Goal: Check status: Check status

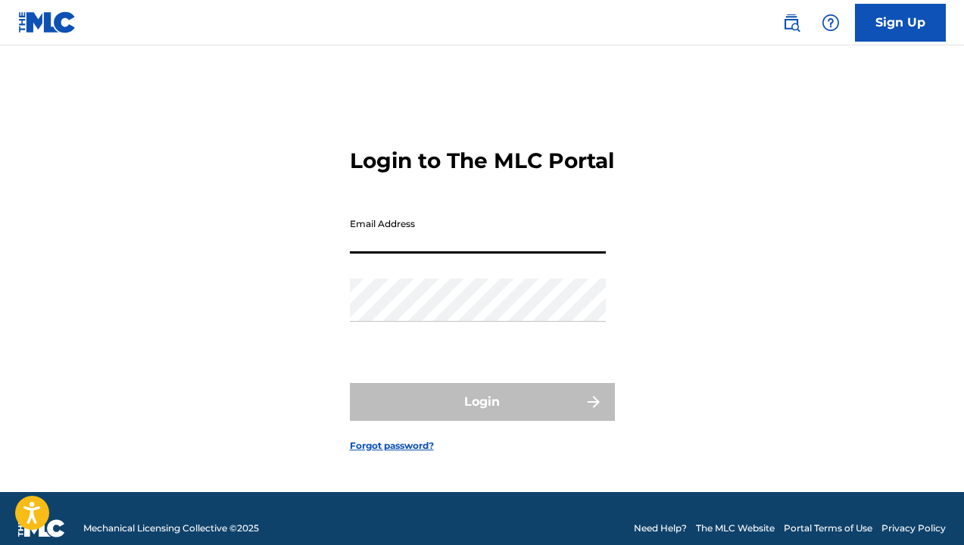
click at [442, 249] on input "Email Address" at bounding box center [478, 232] width 256 height 43
type input "[EMAIL_ADDRESS][DOMAIN_NAME]"
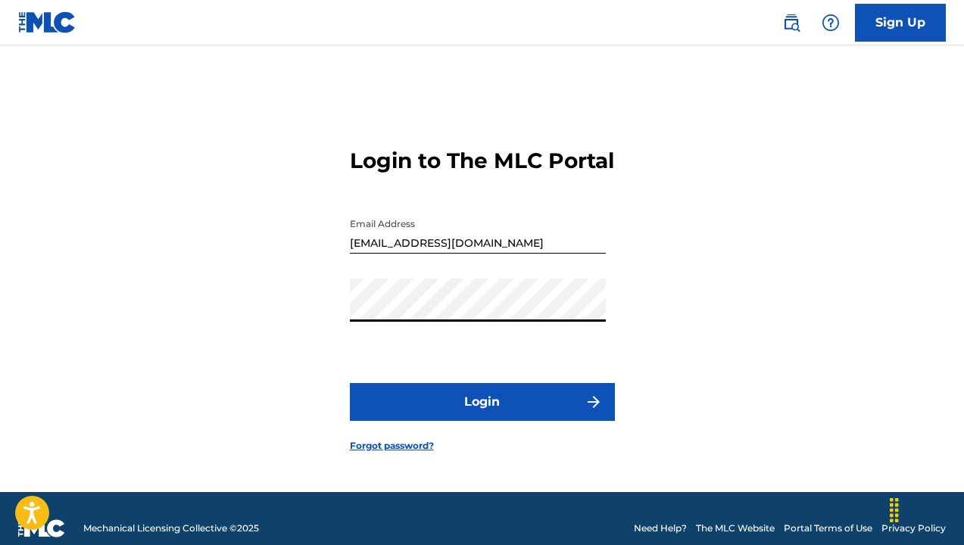
click at [350, 383] on button "Login" at bounding box center [482, 402] width 265 height 38
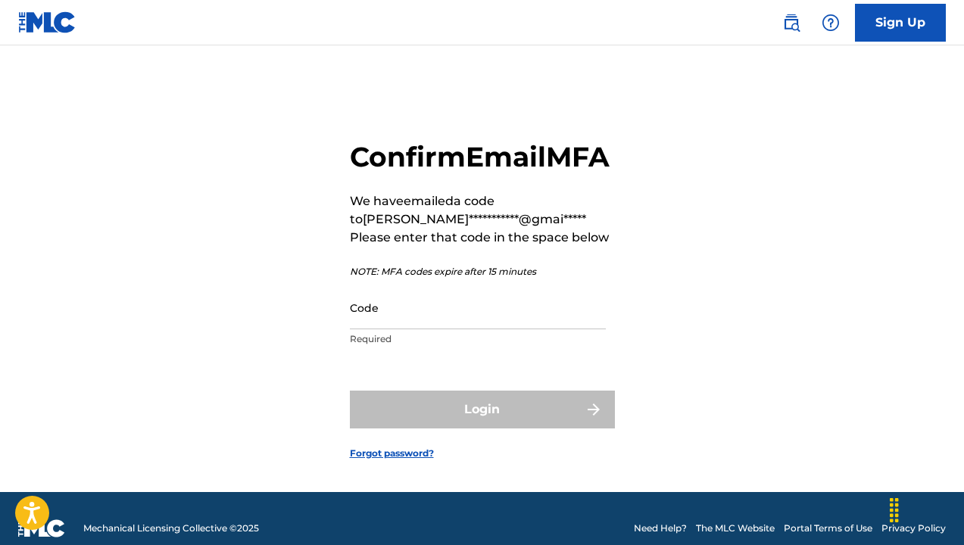
click at [474, 330] on input "Code" at bounding box center [478, 307] width 256 height 43
paste input "113071"
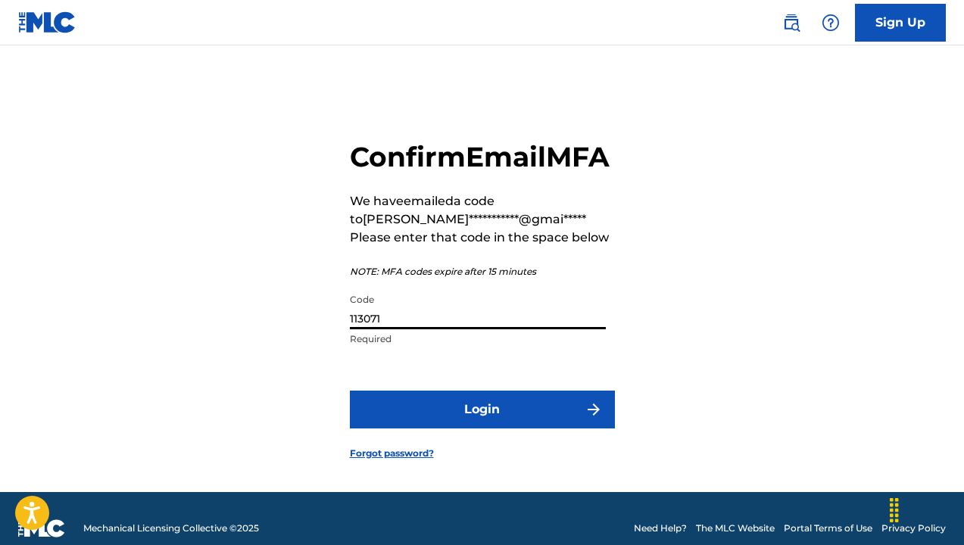
type input "113071"
click at [506, 429] on button "Login" at bounding box center [482, 410] width 265 height 38
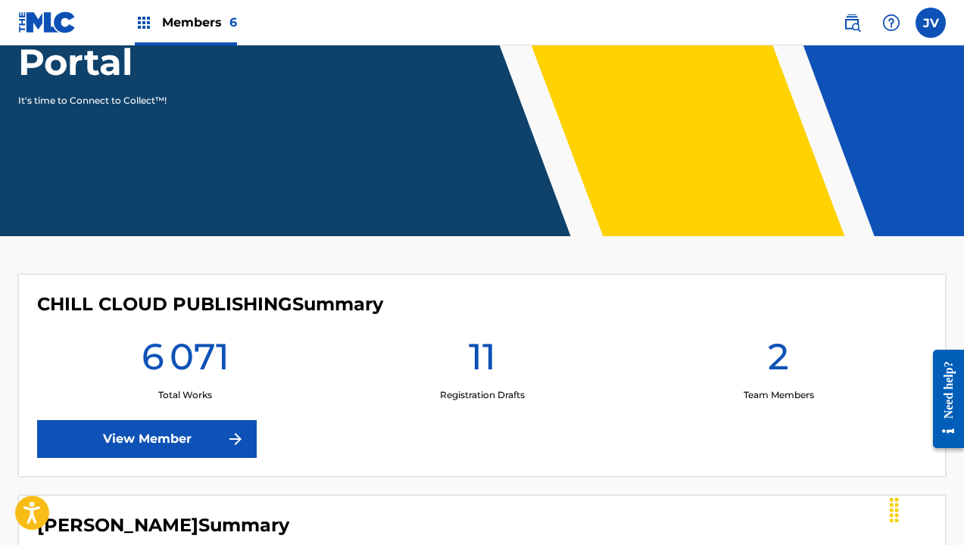
scroll to position [212, 0]
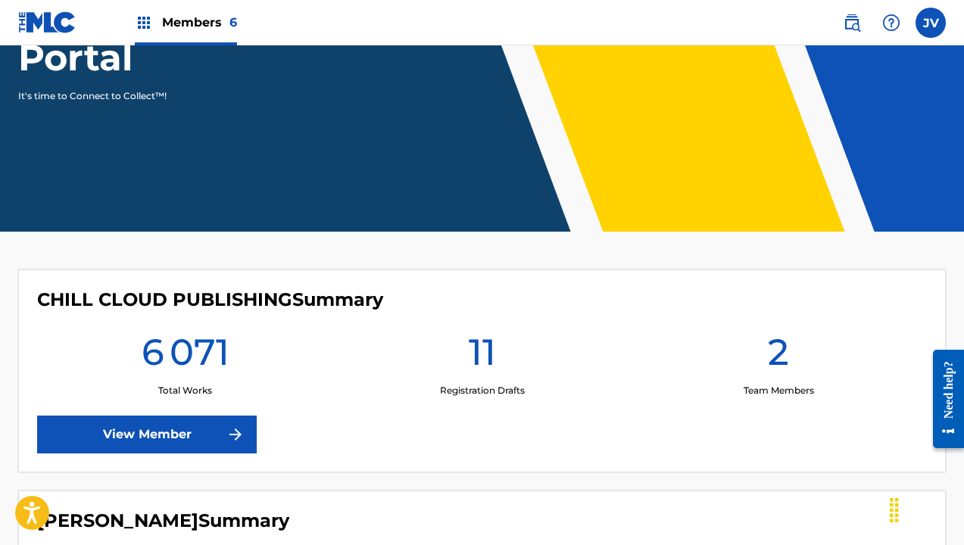
click at [204, 438] on link "View Member" at bounding box center [147, 435] width 220 height 38
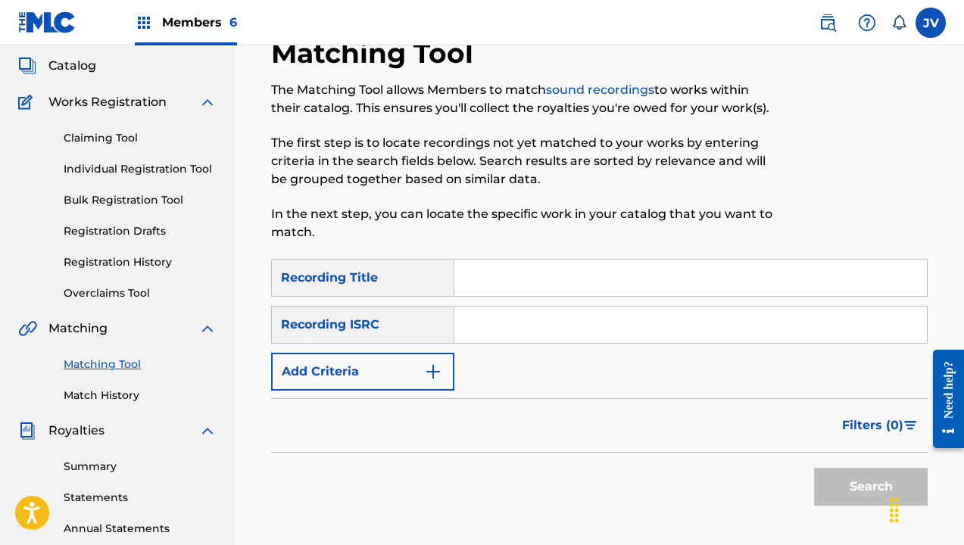
scroll to position [83, 0]
